Goal: Information Seeking & Learning: Learn about a topic

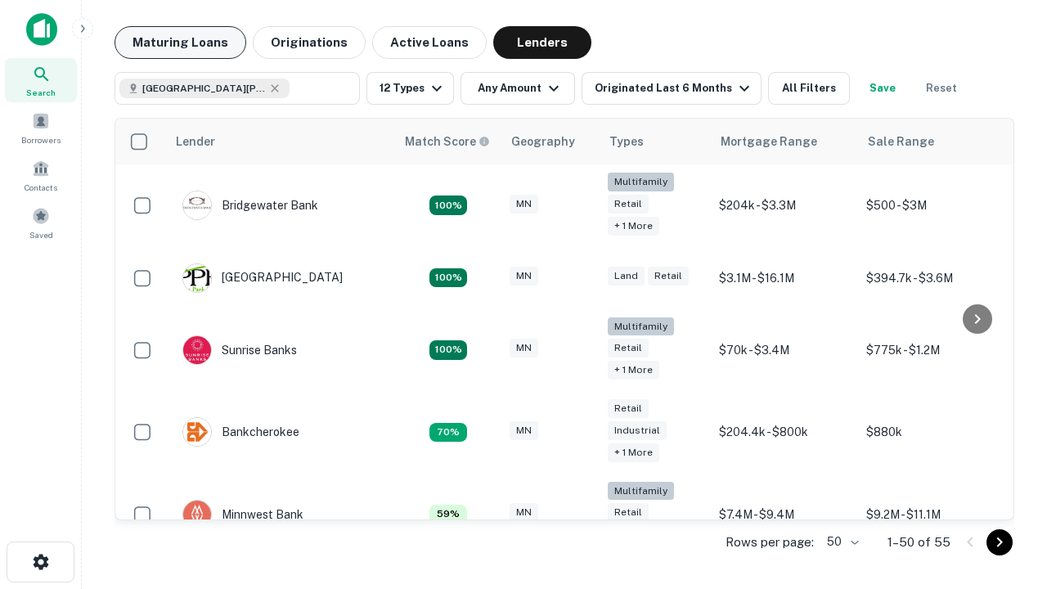
click at [180, 43] on button "Maturing Loans" at bounding box center [181, 42] width 132 height 33
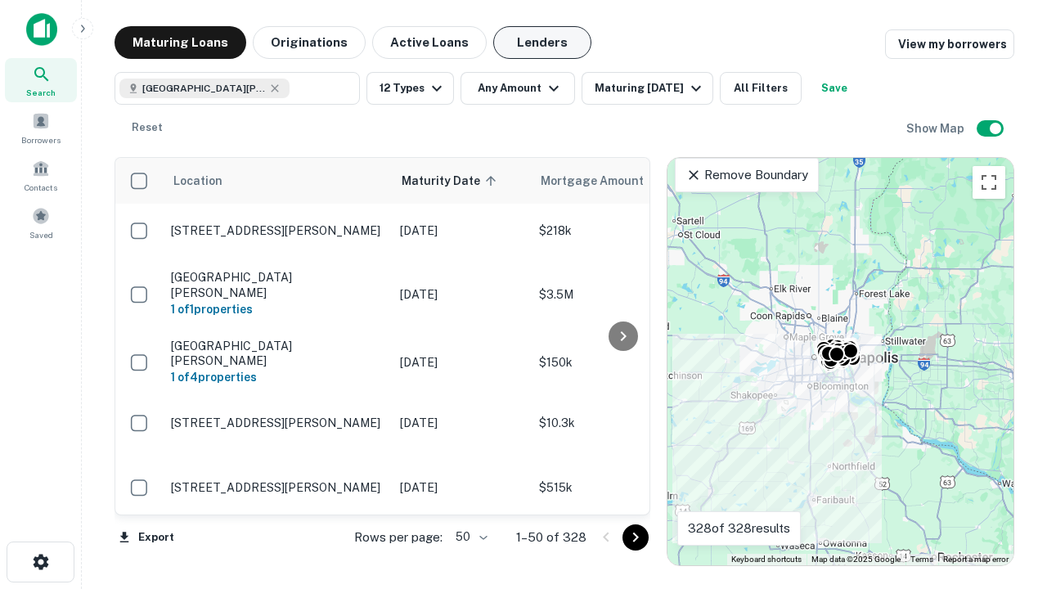
click at [542, 43] on button "Lenders" at bounding box center [542, 42] width 98 height 33
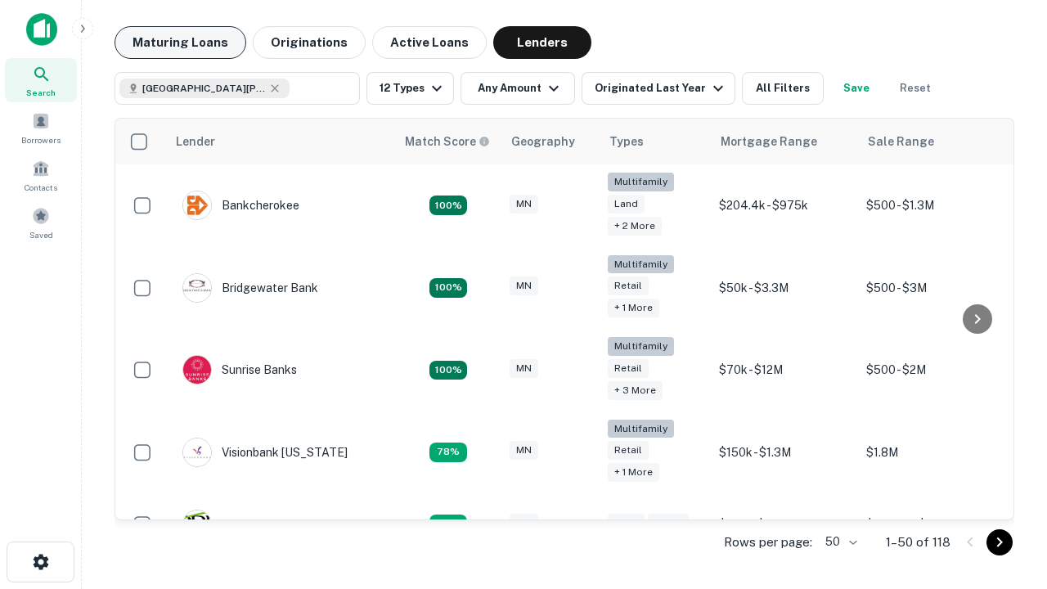
click at [180, 43] on button "Maturing Loans" at bounding box center [181, 42] width 132 height 33
